Goal: Information Seeking & Learning: Learn about a topic

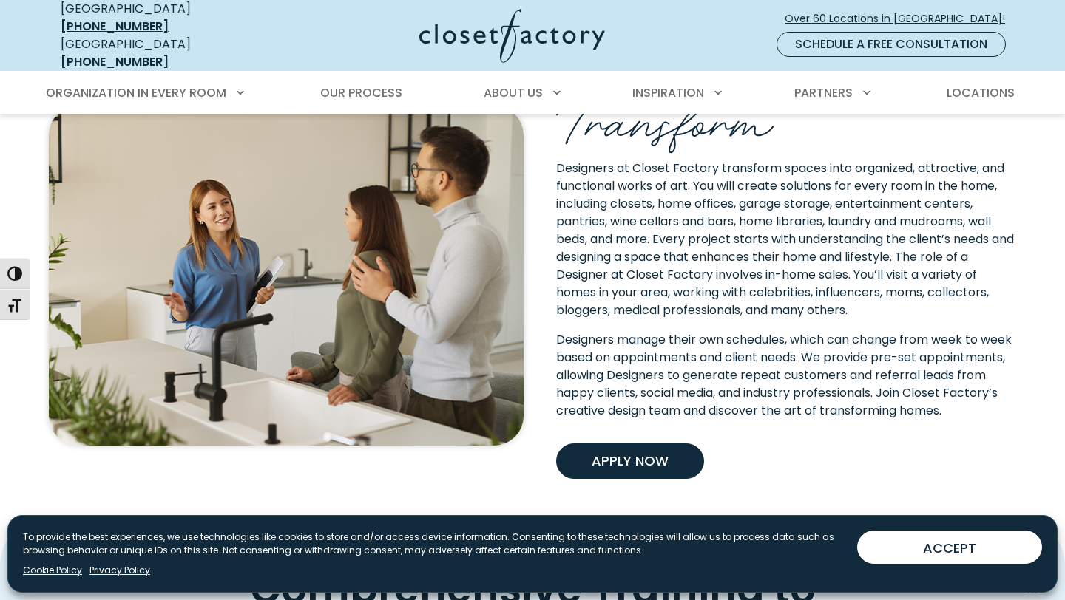
scroll to position [377, 0]
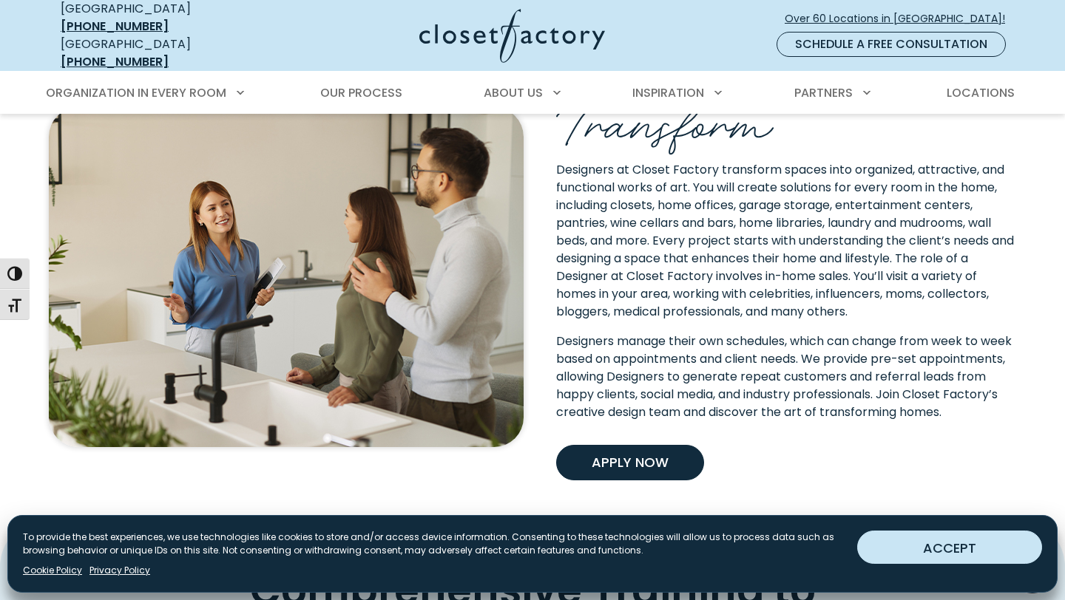
click at [1003, 543] on button "ACCEPT" at bounding box center [949, 547] width 185 height 33
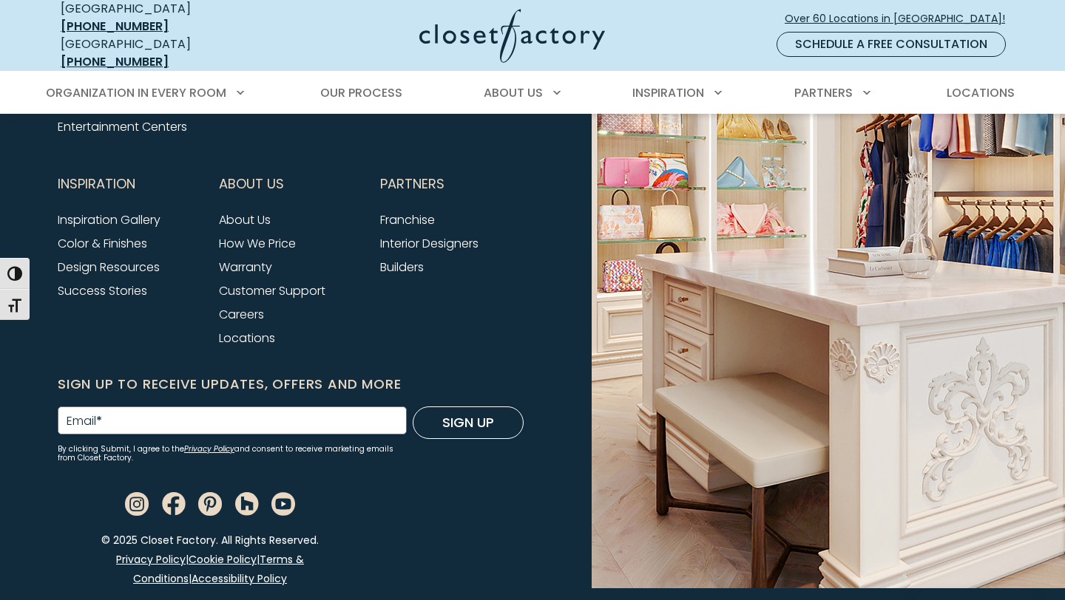
scroll to position [2134, 0]
click at [86, 225] on link "Inspiration Gallery" at bounding box center [109, 219] width 103 height 17
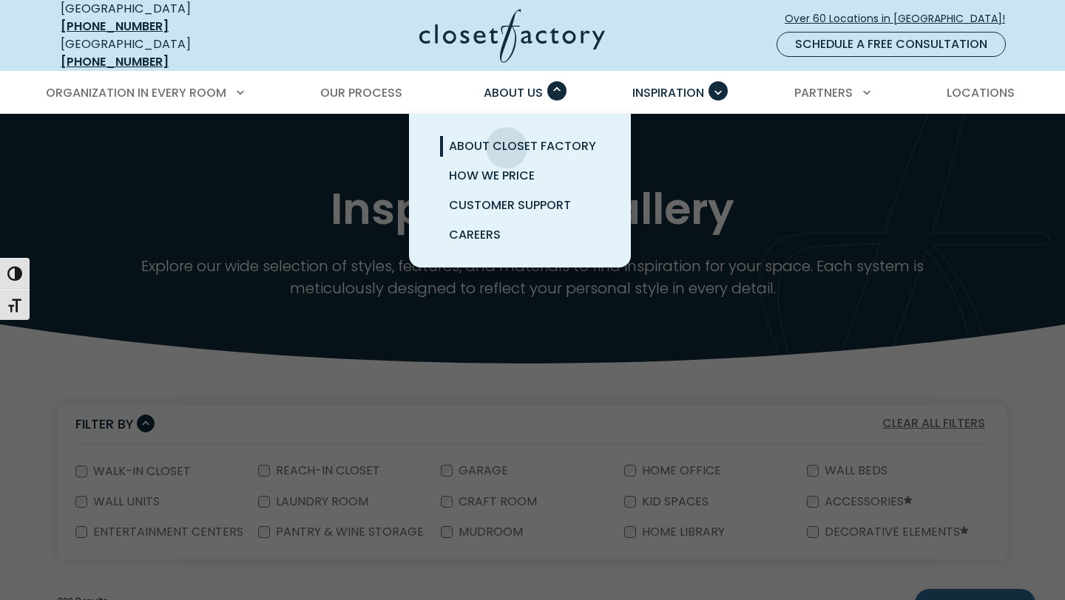
click at [506, 138] on span "About Closet Factory" at bounding box center [522, 146] width 147 height 17
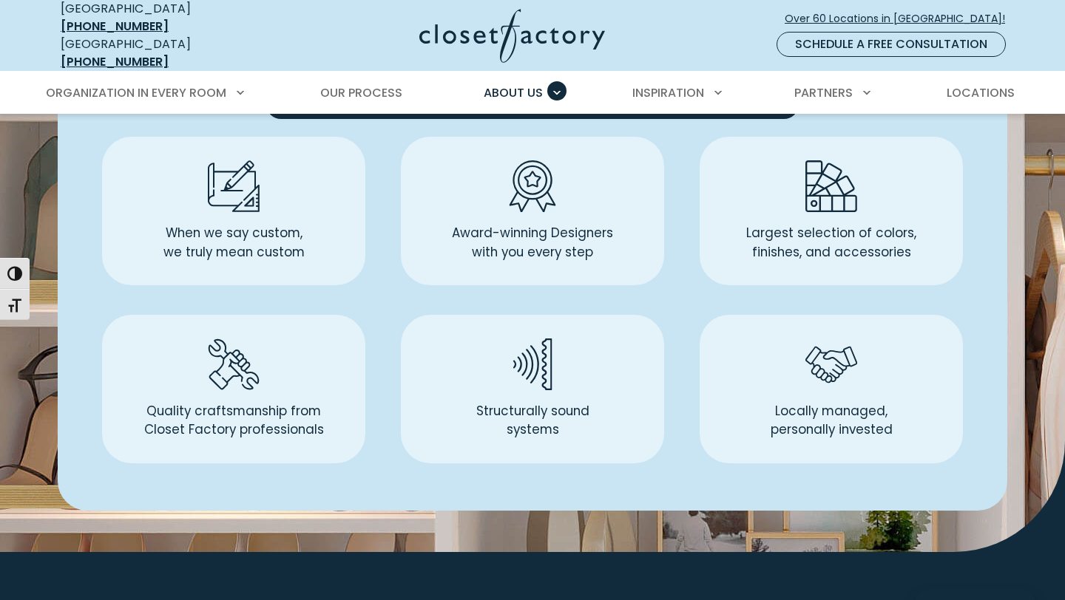
scroll to position [860, 0]
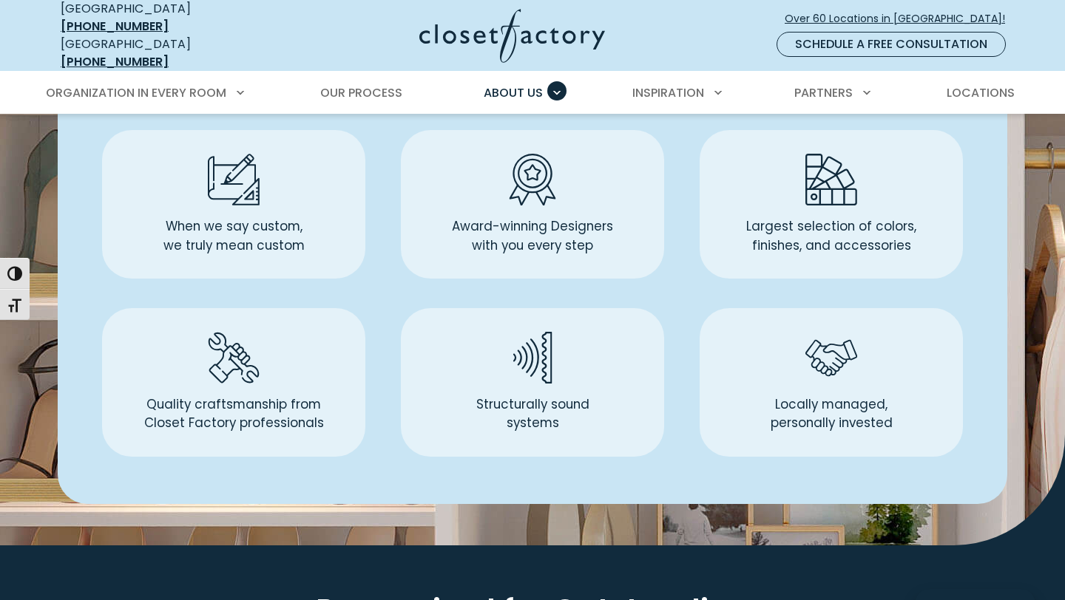
click at [282, 404] on p "Quality craftsmanship from Closet Factory professionals" at bounding box center [234, 415] width 180 height 38
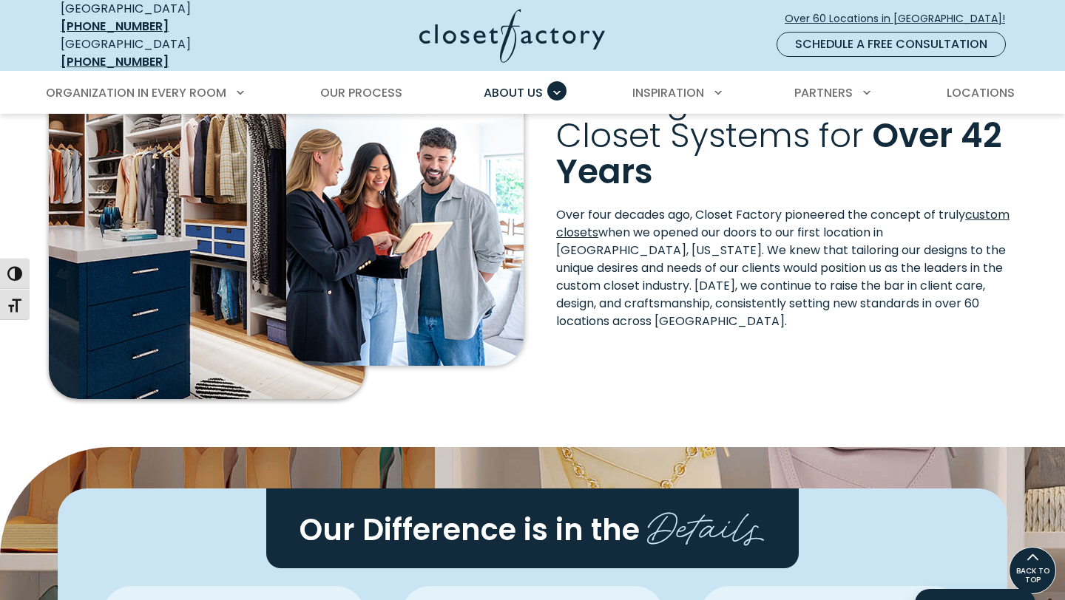
scroll to position [0, 0]
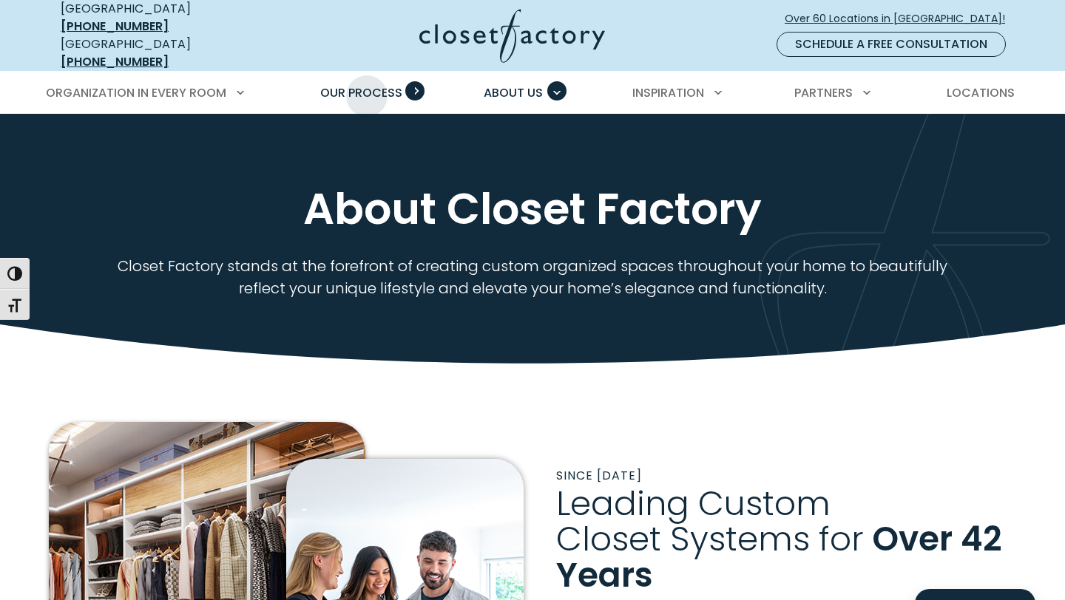
click at [367, 85] on span "Our Process" at bounding box center [361, 92] width 82 height 17
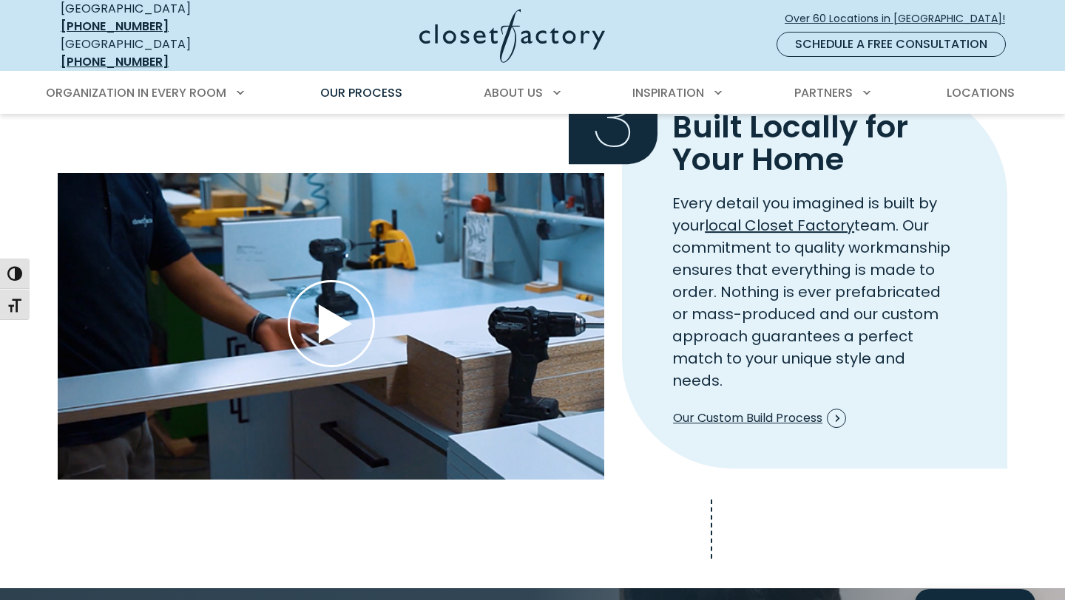
scroll to position [1584, 0]
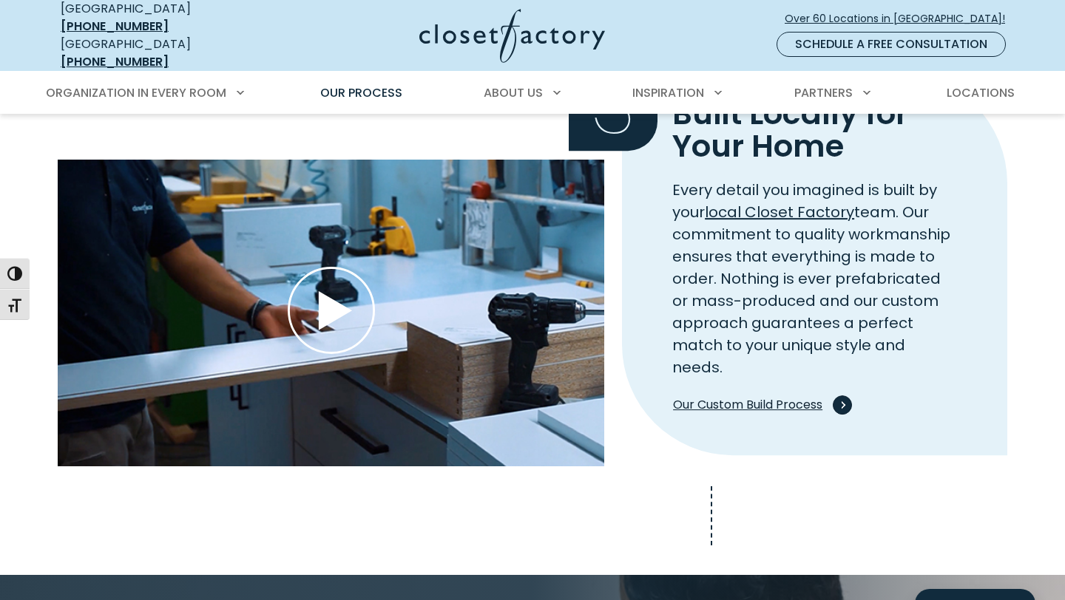
click at [845, 396] on span "Process Step Video" at bounding box center [841, 405] width 19 height 19
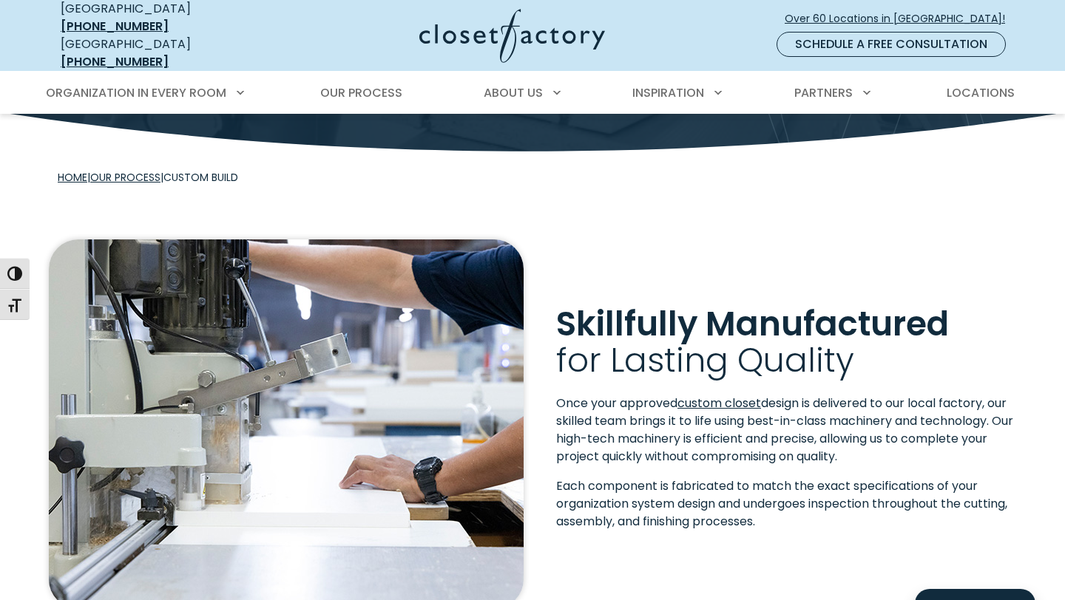
scroll to position [288, 0]
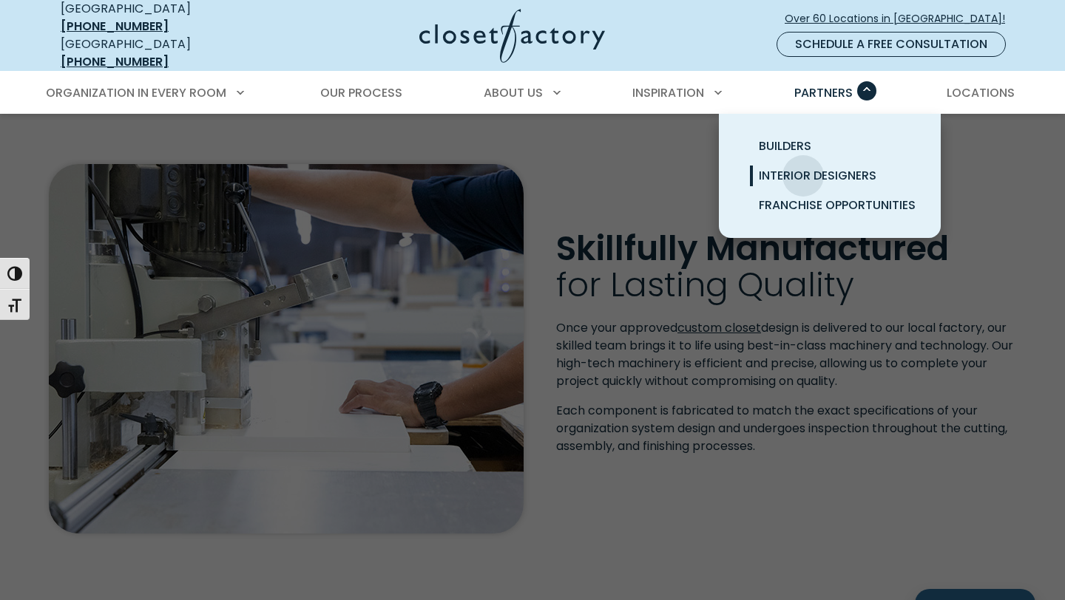
click at [803, 167] on span "Interior Designers" at bounding box center [818, 175] width 118 height 17
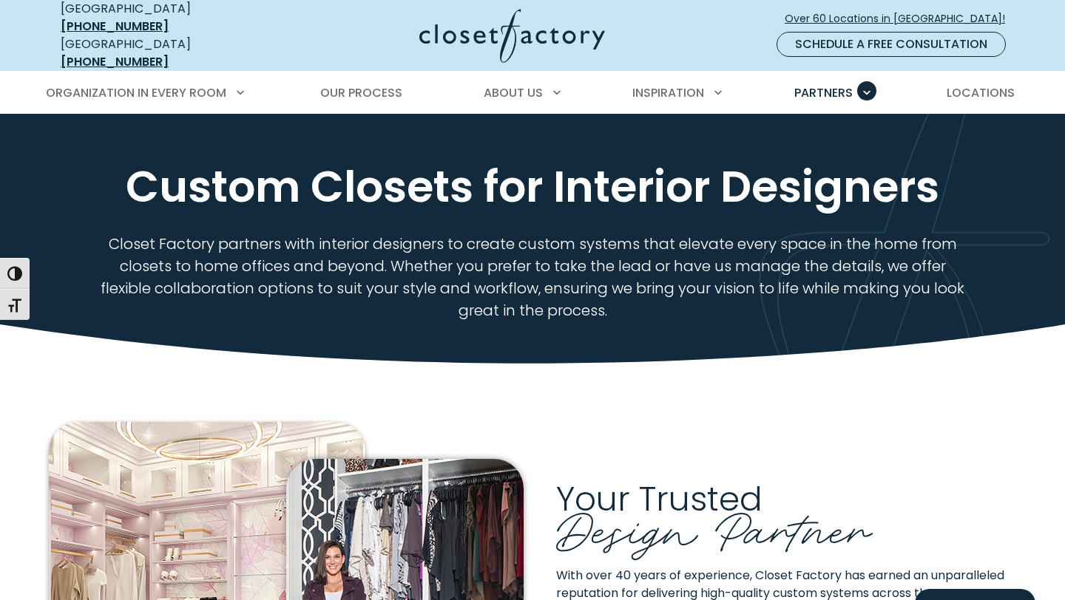
click at [524, 26] on img at bounding box center [512, 36] width 186 height 54
